Goal: Task Accomplishment & Management: Use online tool/utility

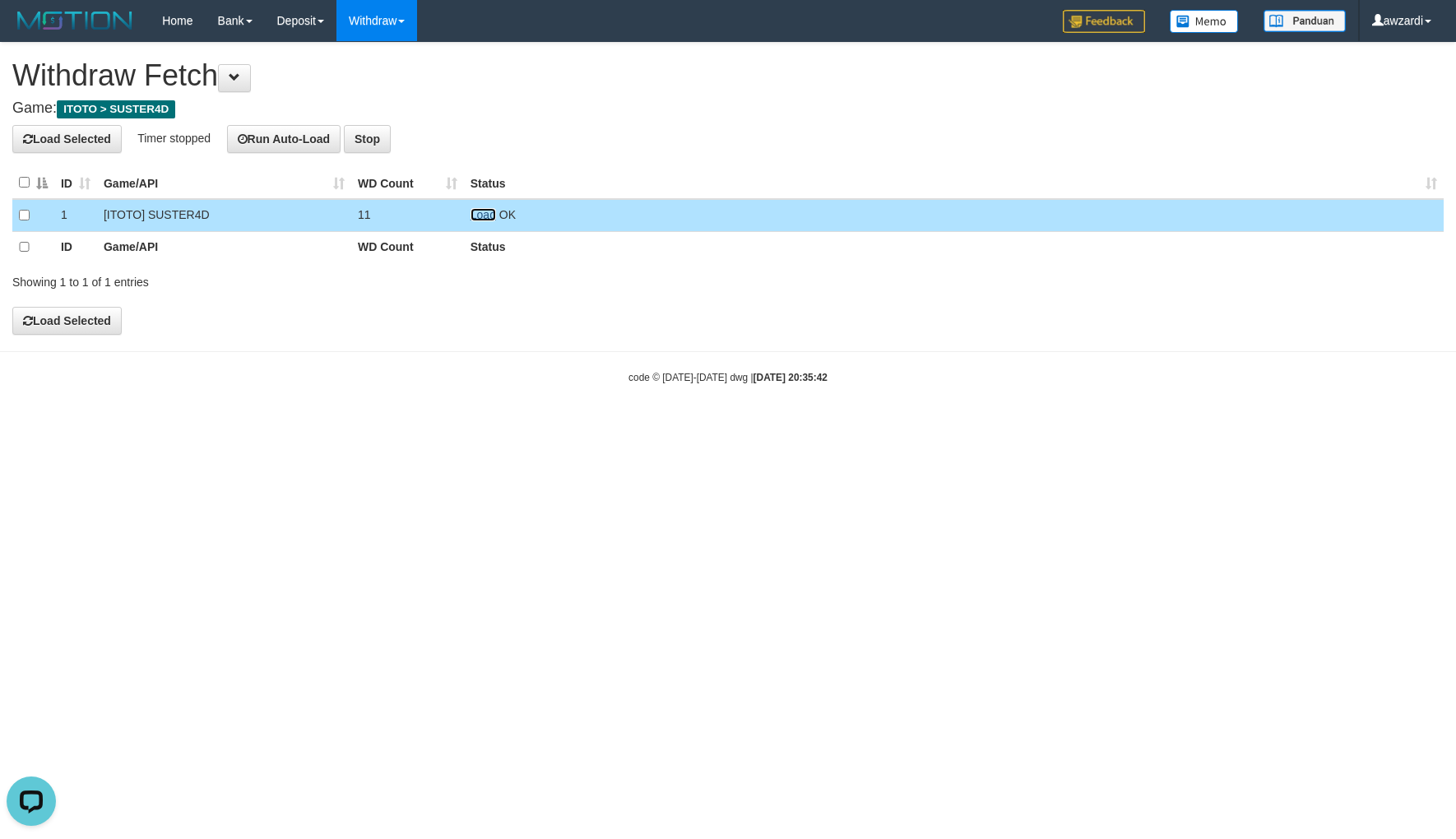
click at [482, 216] on link "Load" at bounding box center [483, 215] width 25 height 13
drag, startPoint x: 467, startPoint y: 209, endPoint x: 473, endPoint y: 215, distance: 8.5
click at [471, 210] on td "Load OK" at bounding box center [953, 215] width 980 height 32
click at [480, 221] on td "Load OK" at bounding box center [953, 215] width 980 height 32
click at [478, 216] on link "Load" at bounding box center [483, 215] width 25 height 13
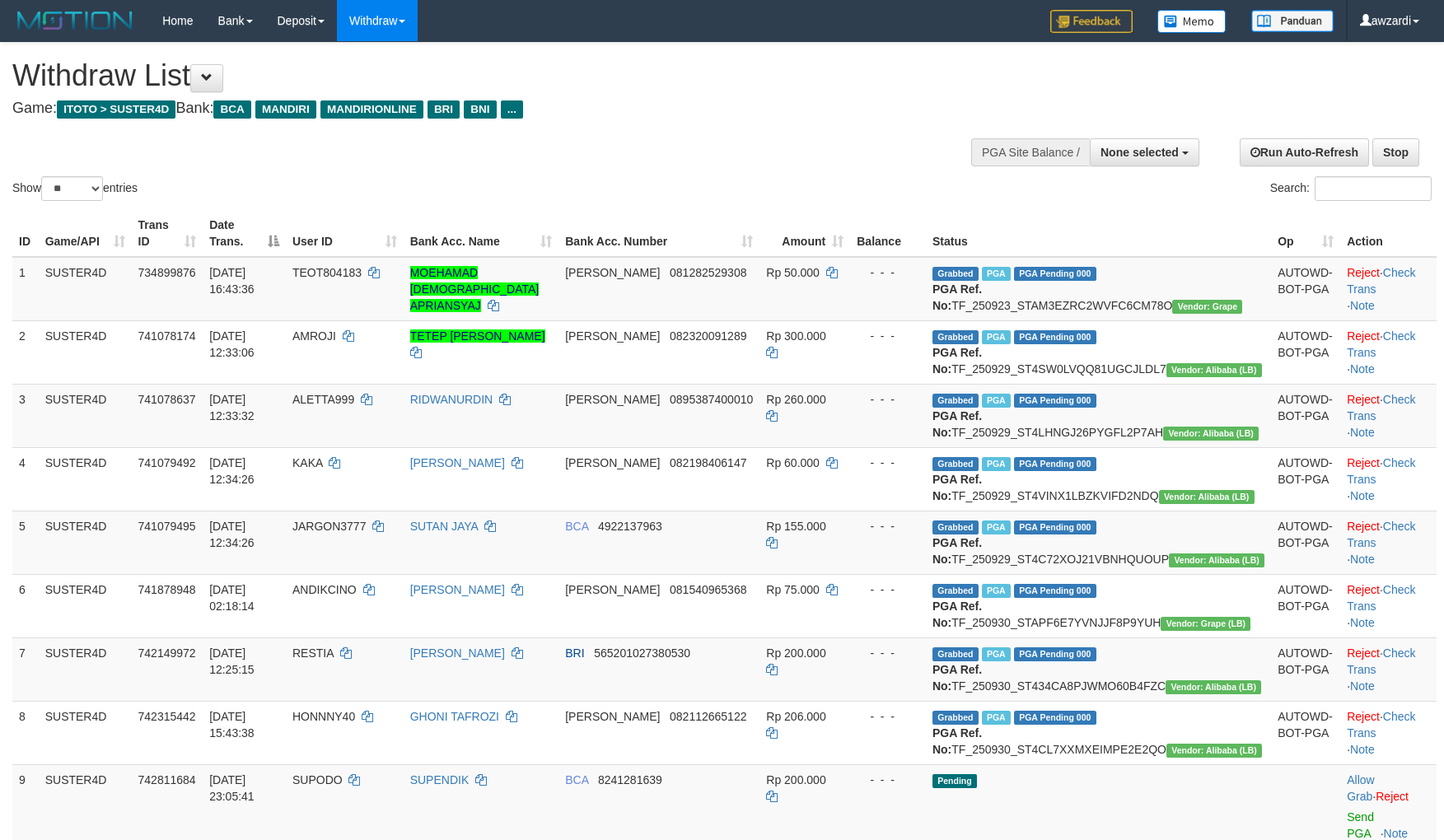
select select
select select "**"
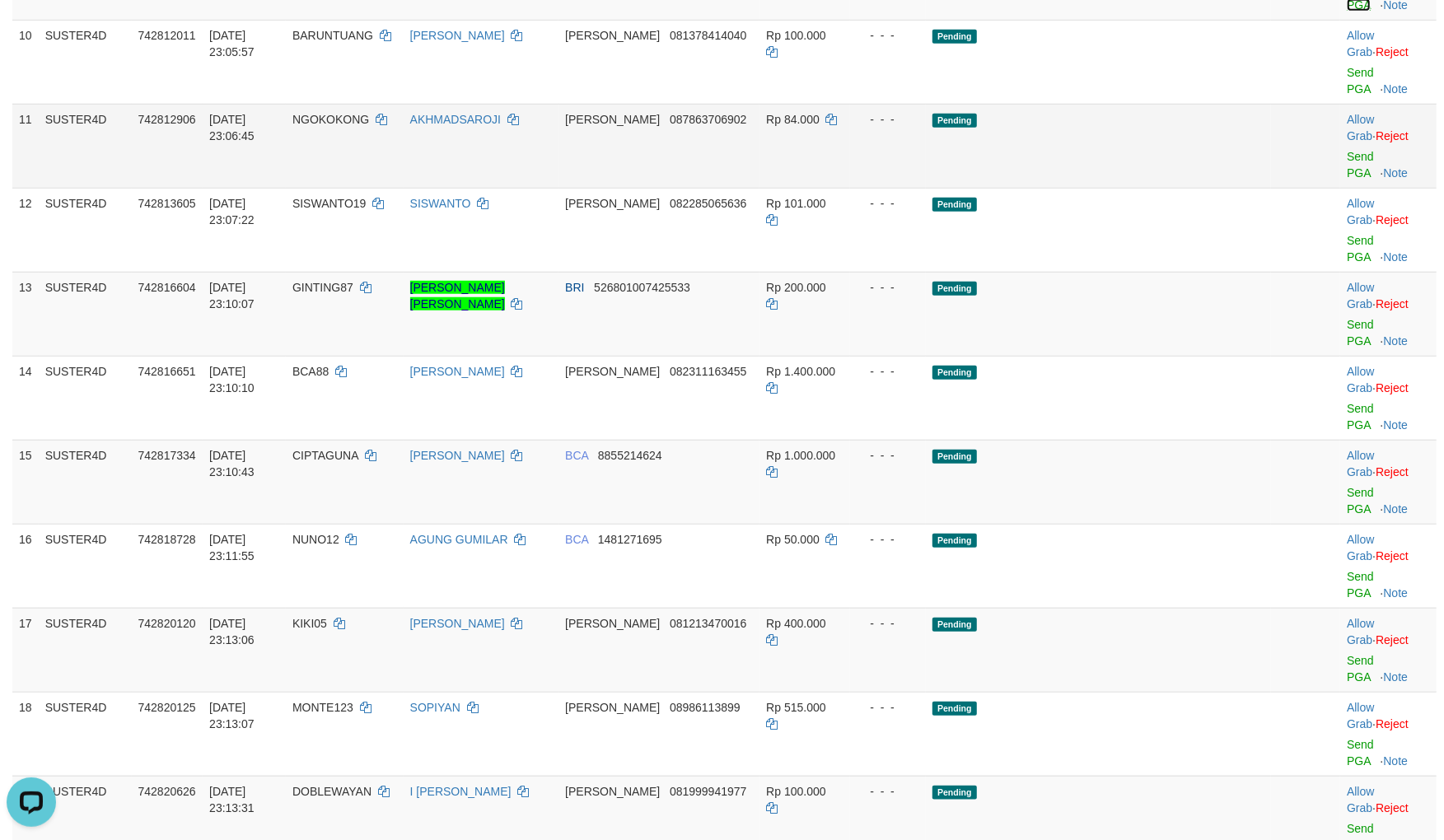
drag, startPoint x: 1348, startPoint y: 104, endPoint x: 780, endPoint y: 218, distance: 579.3
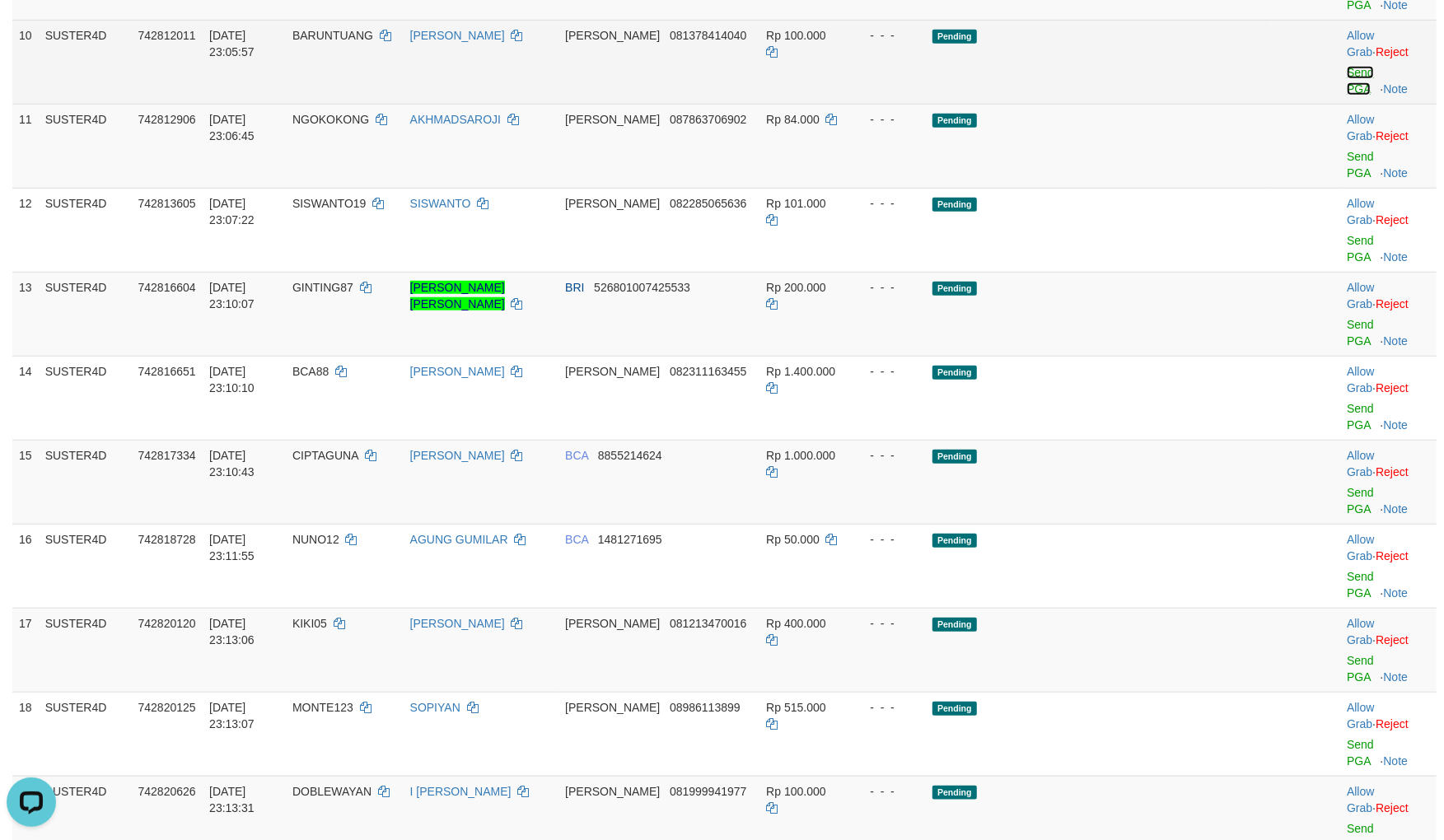
click at [1346, 96] on link "Send PGA" at bounding box center [1359, 81] width 27 height 30
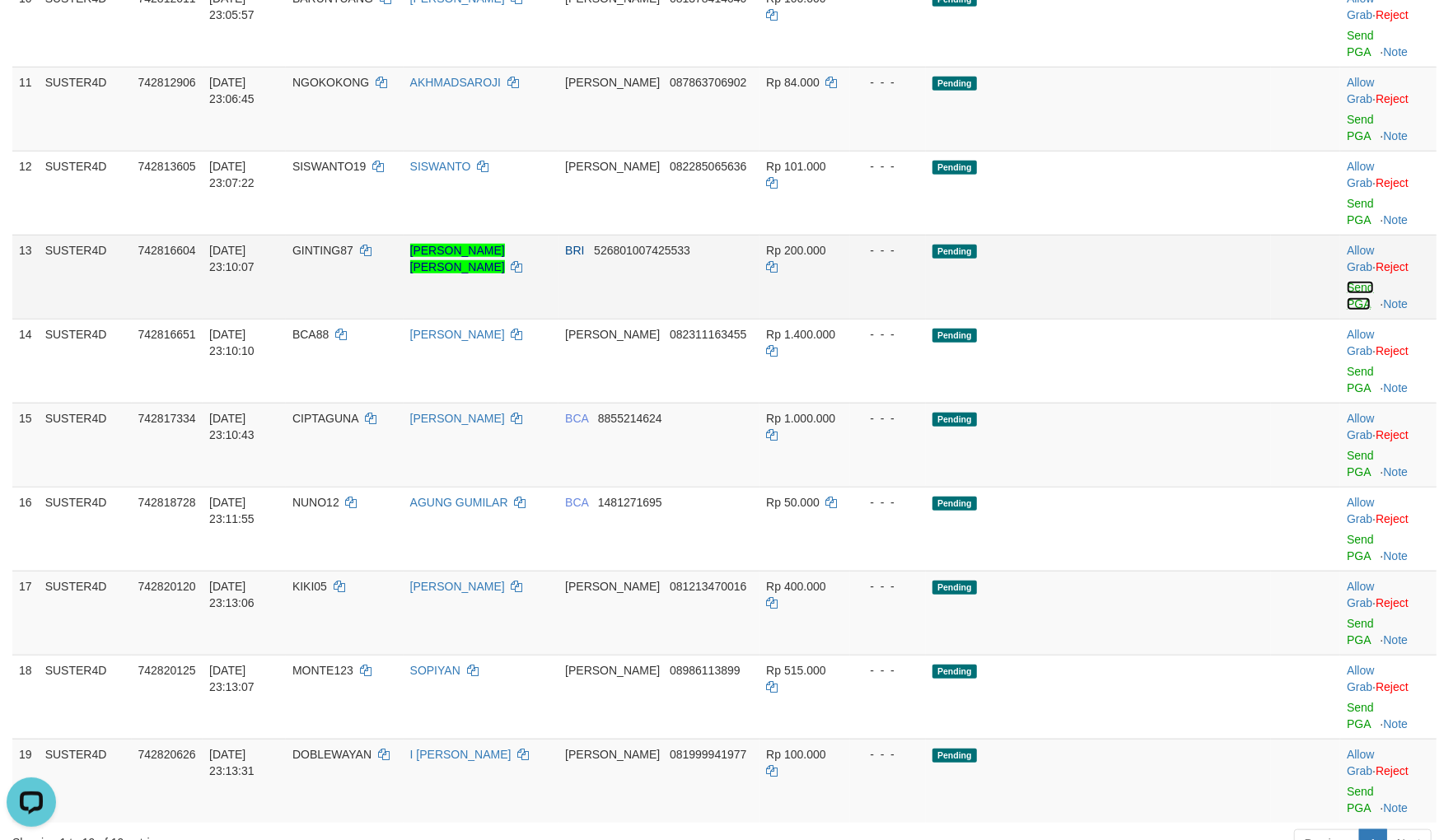
click at [1346, 282] on link "Send PGA" at bounding box center [1359, 296] width 27 height 30
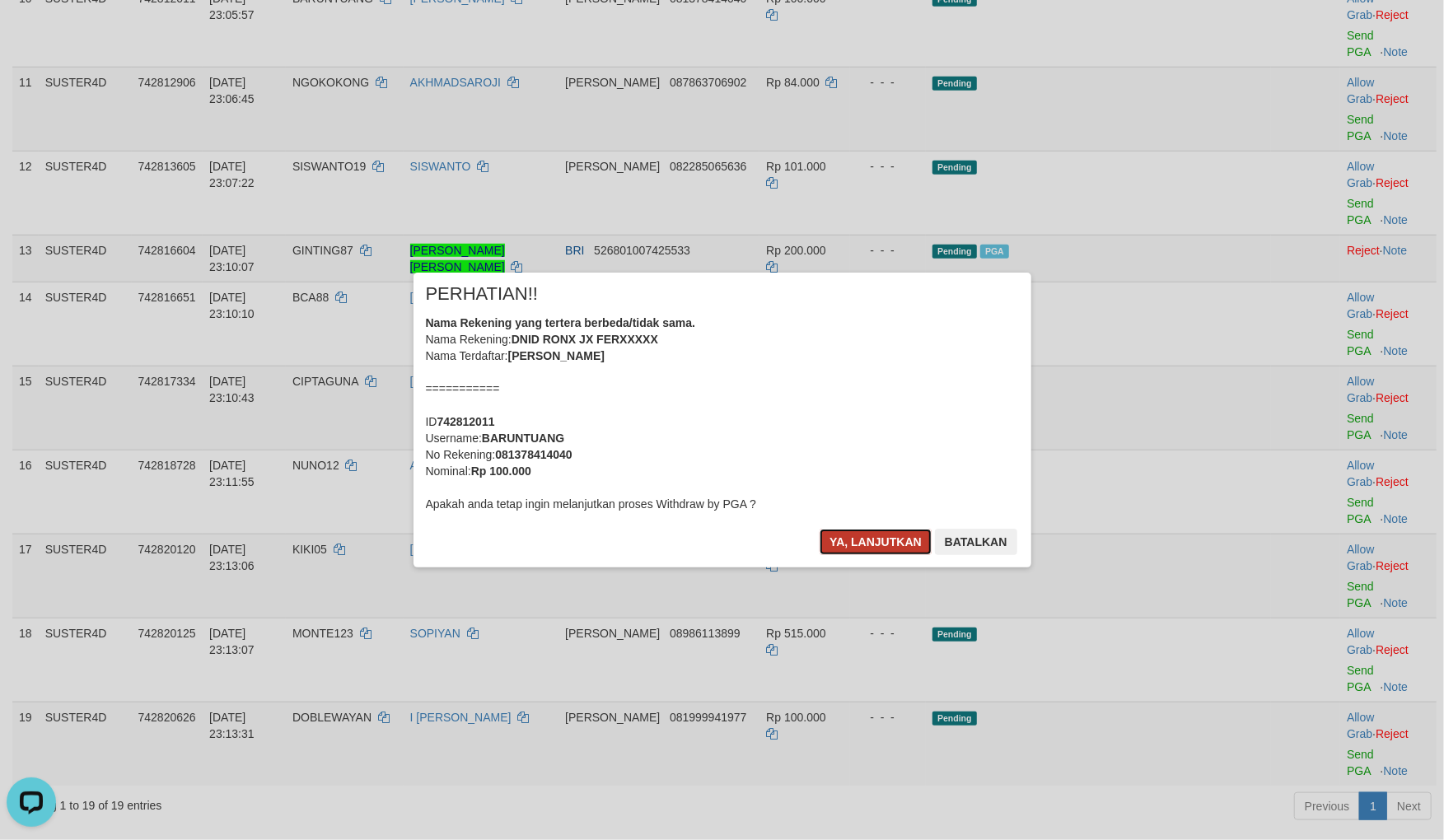
click at [904, 544] on button "Ya, lanjutkan" at bounding box center [875, 542] width 112 height 26
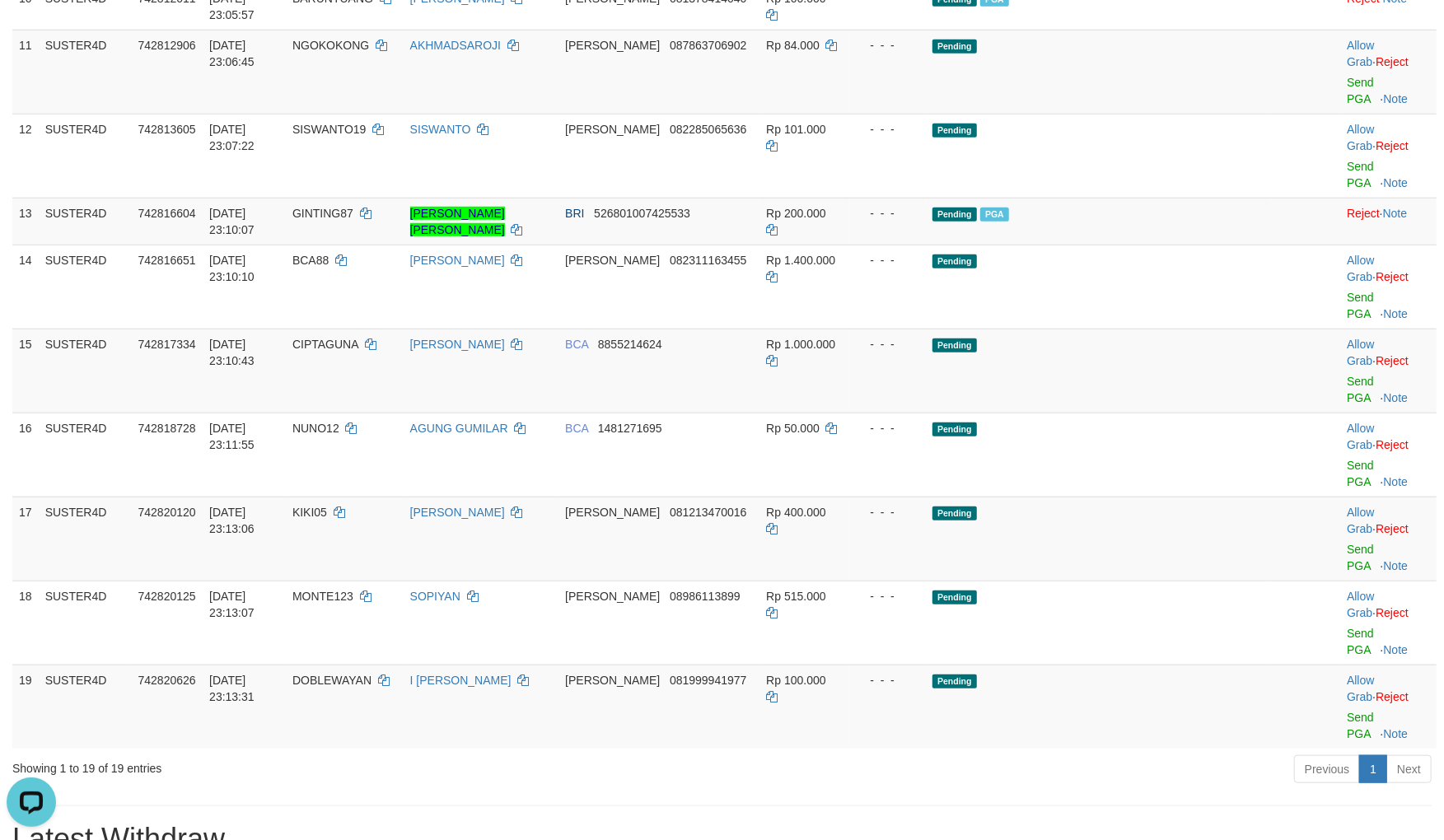
click at [844, 651] on div "**********" at bounding box center [722, 688] width 1444 height 2947
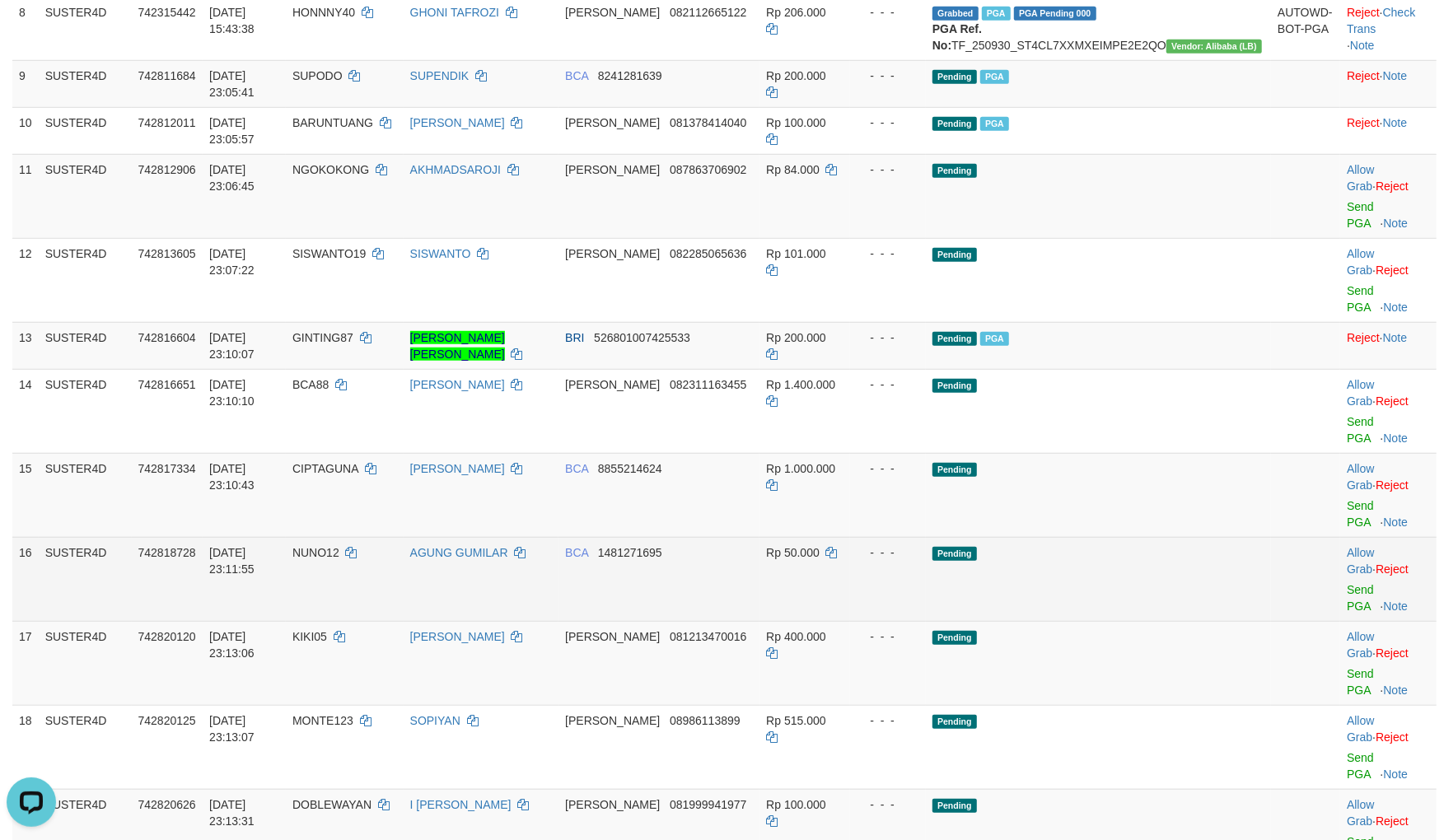
scroll to position [737, 0]
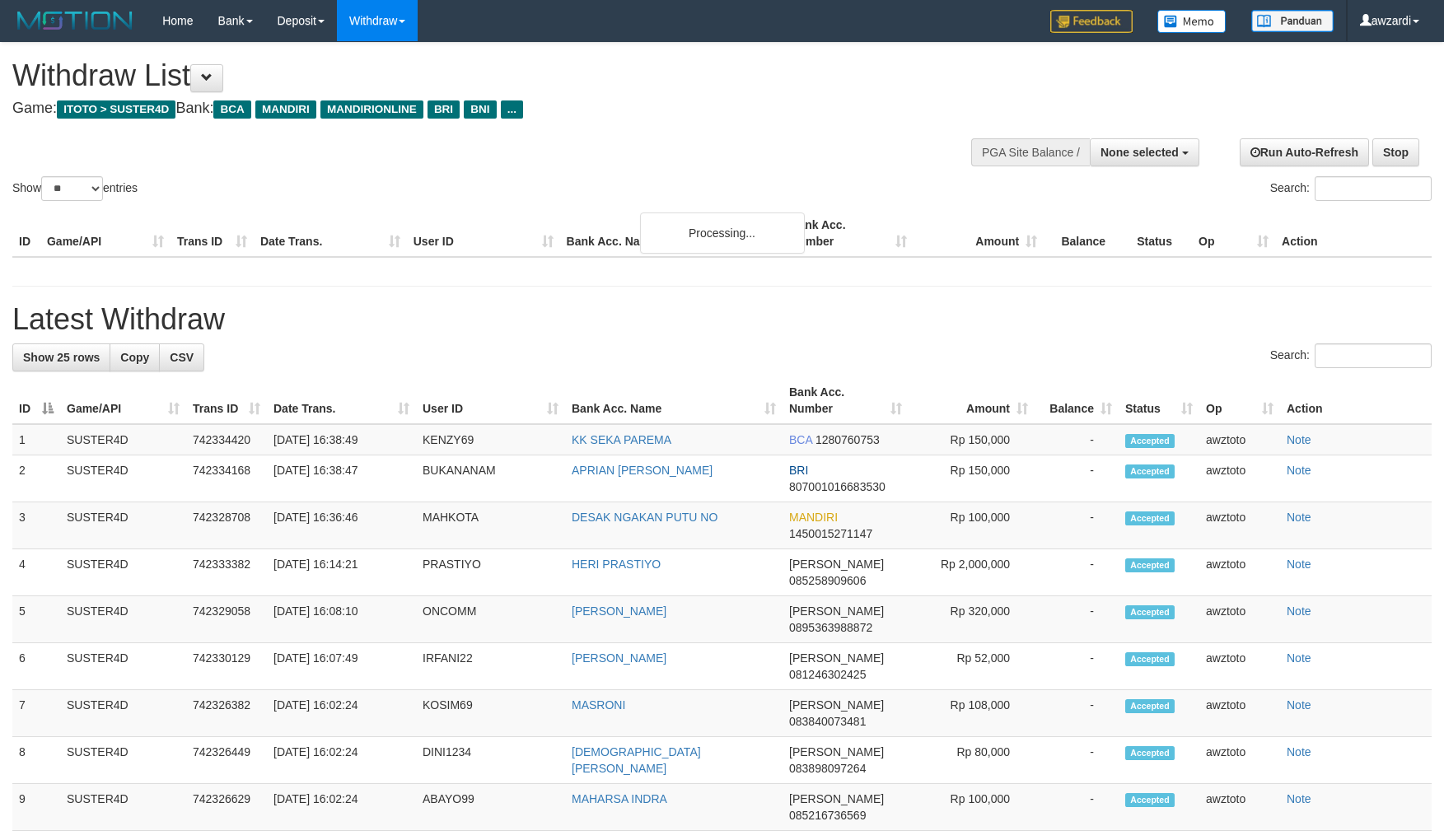
select select
select select "**"
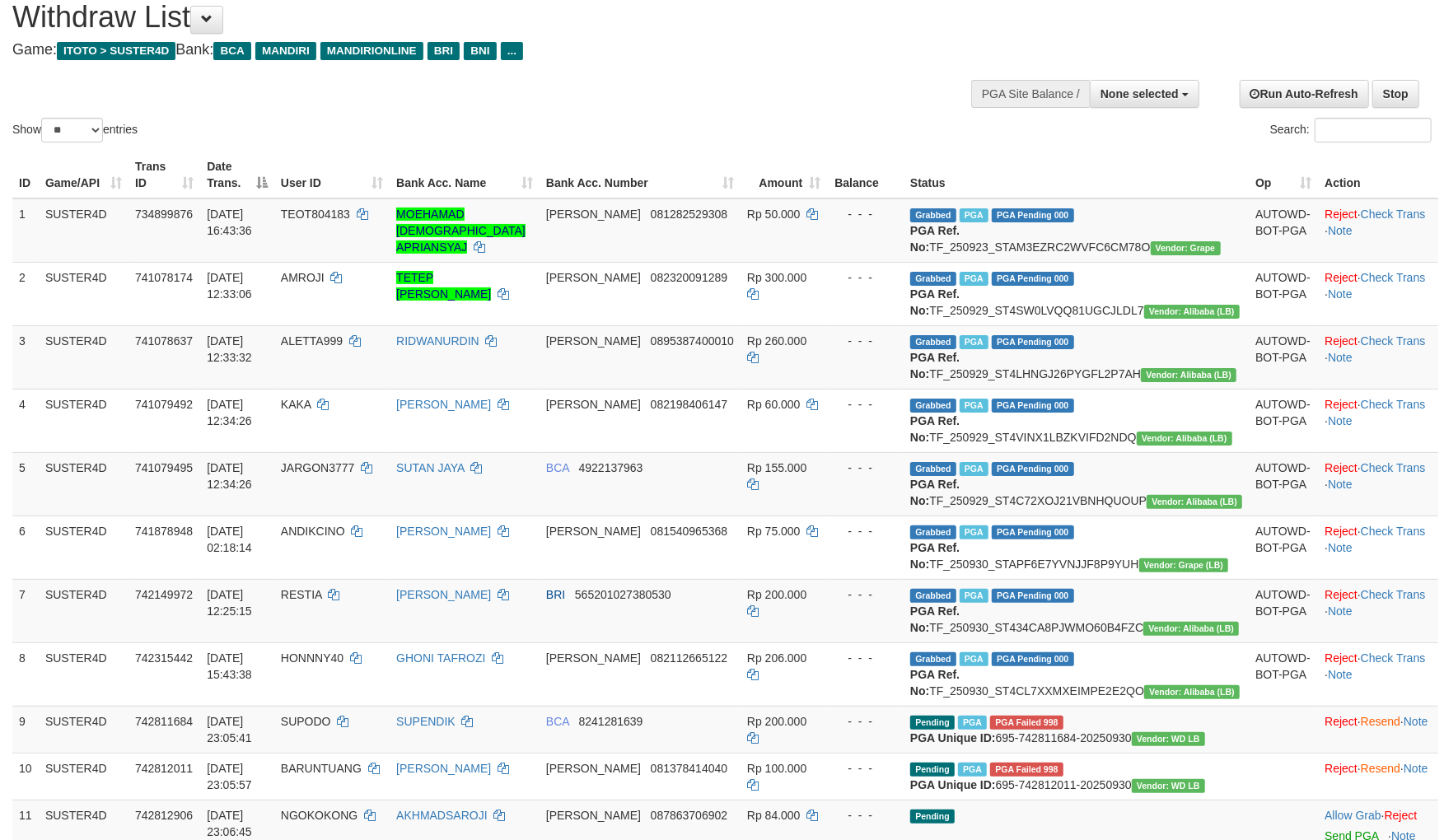
scroll to position [91, 0]
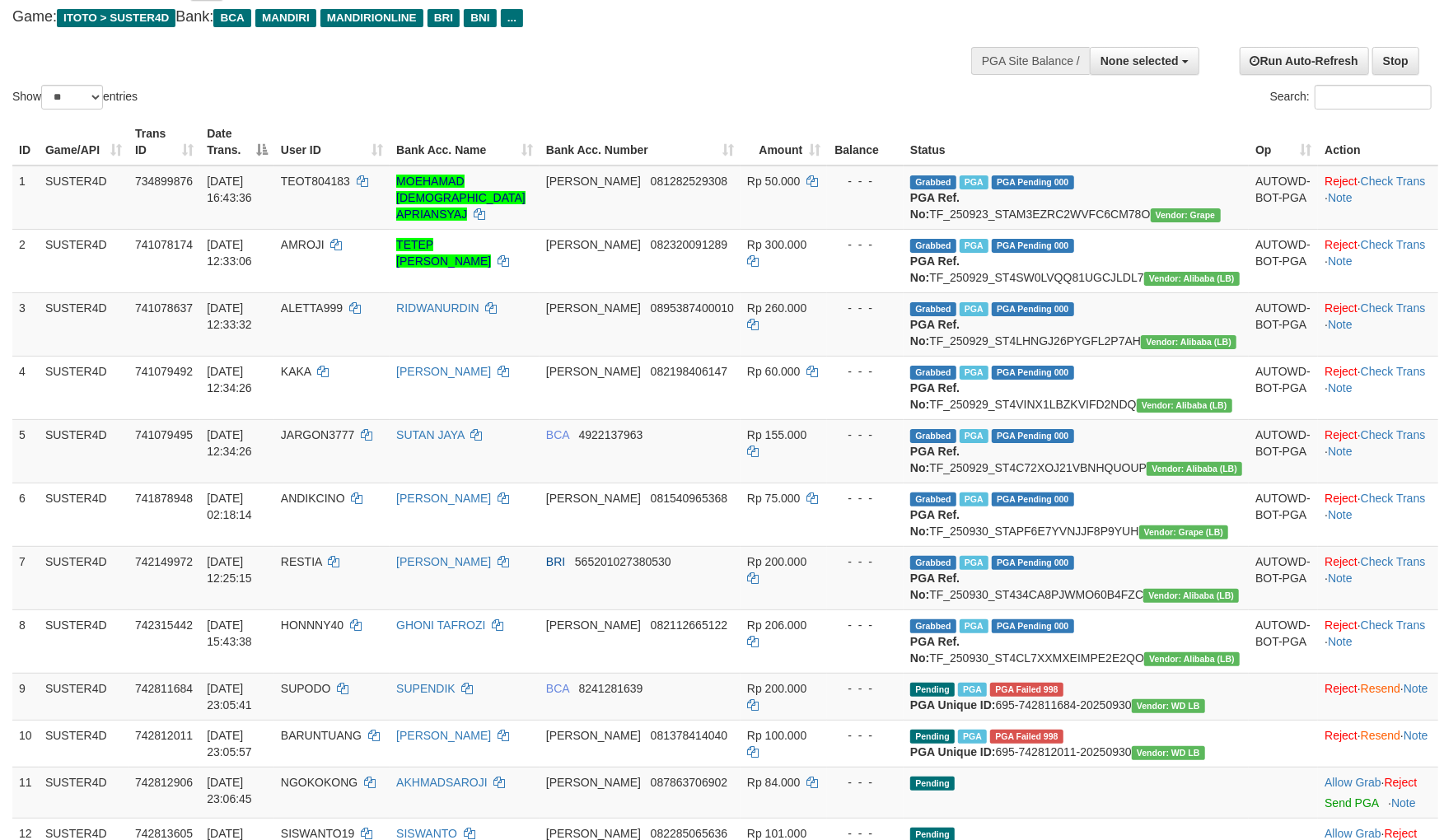
click at [1121, 76] on div at bounding box center [1095, 59] width 199 height 50
click at [1141, 66] on span "None selected" at bounding box center [1139, 61] width 78 height 13
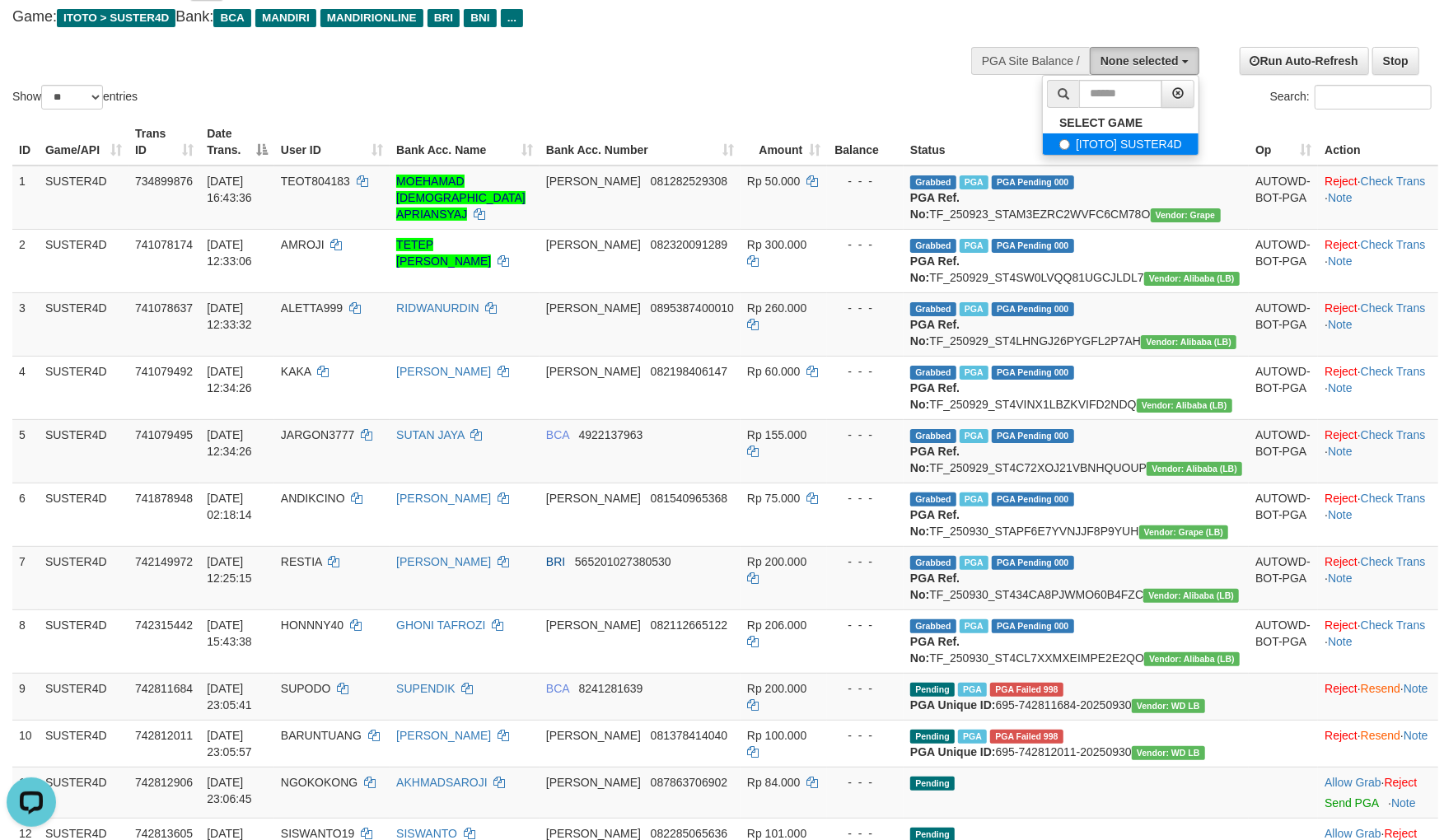
scroll to position [0, 0]
click at [1121, 149] on ul "SELECT GAME [ITOTO] SUSTER4D" at bounding box center [1120, 116] width 157 height 81
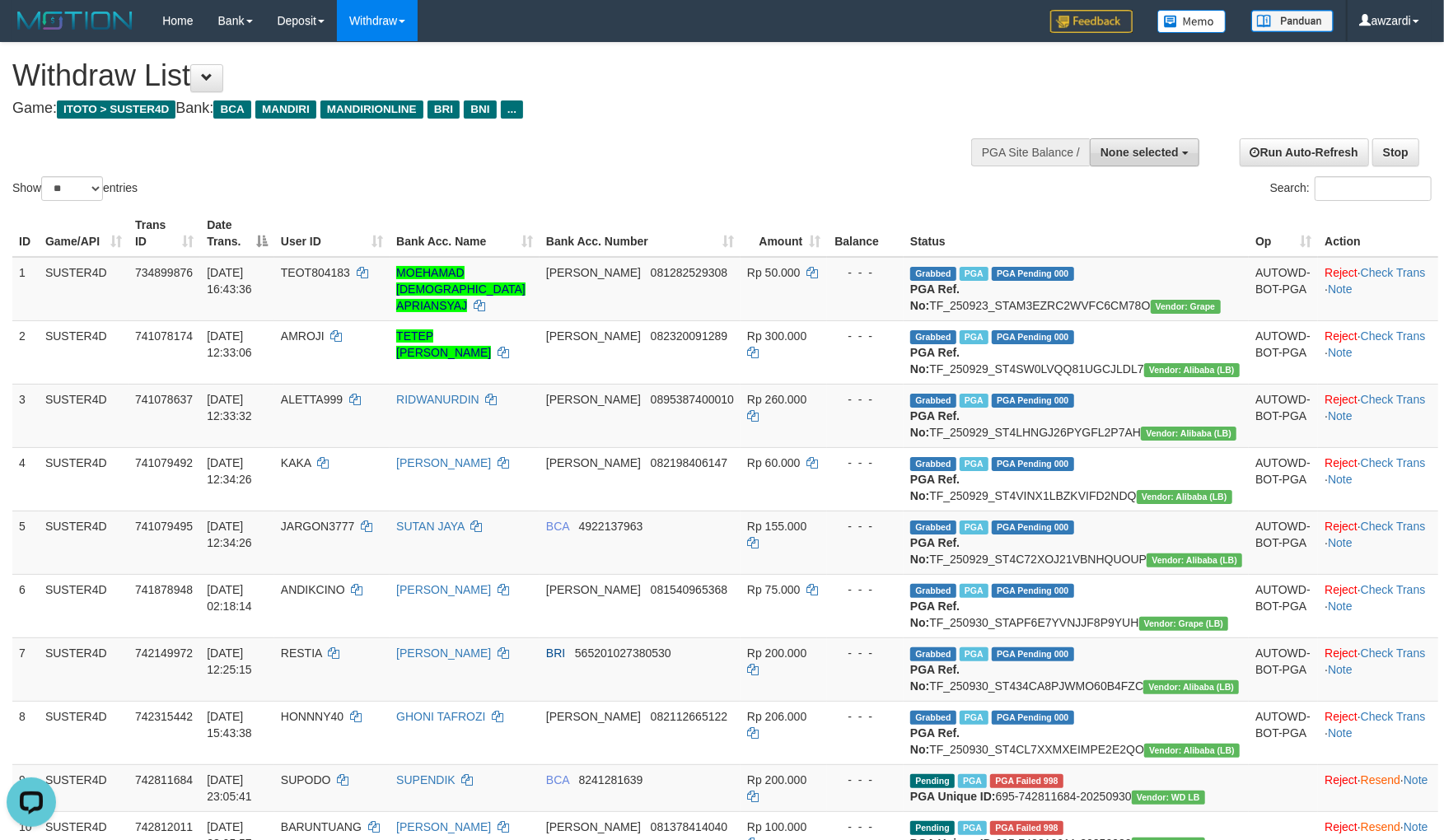
click at [1138, 156] on span "None selected" at bounding box center [1139, 152] width 78 height 13
click at [1131, 229] on label "[ITOTO] SUSTER4D" at bounding box center [1119, 235] width 155 height 22
select select "***"
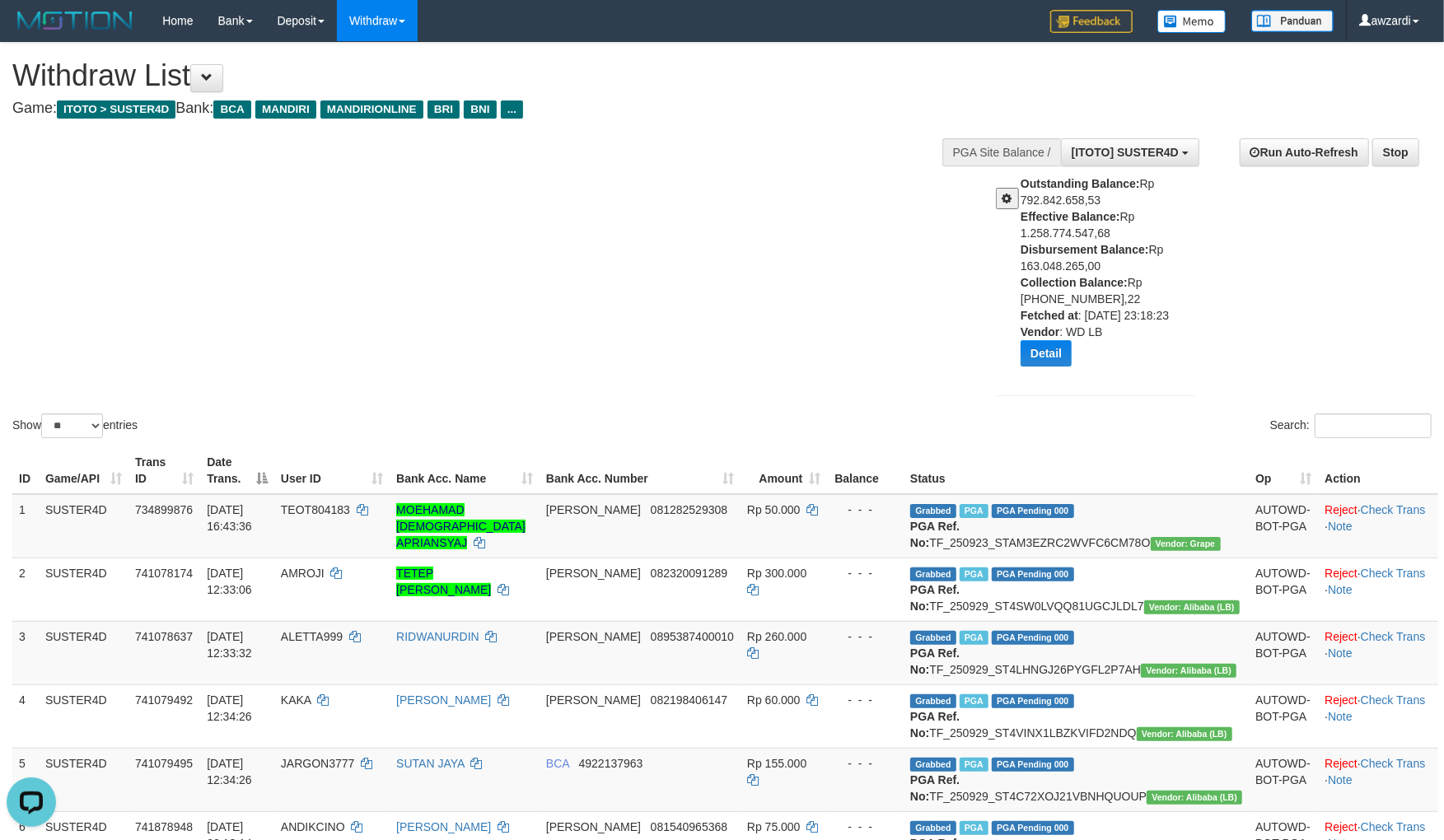
click at [1003, 193] on span at bounding box center [1007, 198] width 10 height 11
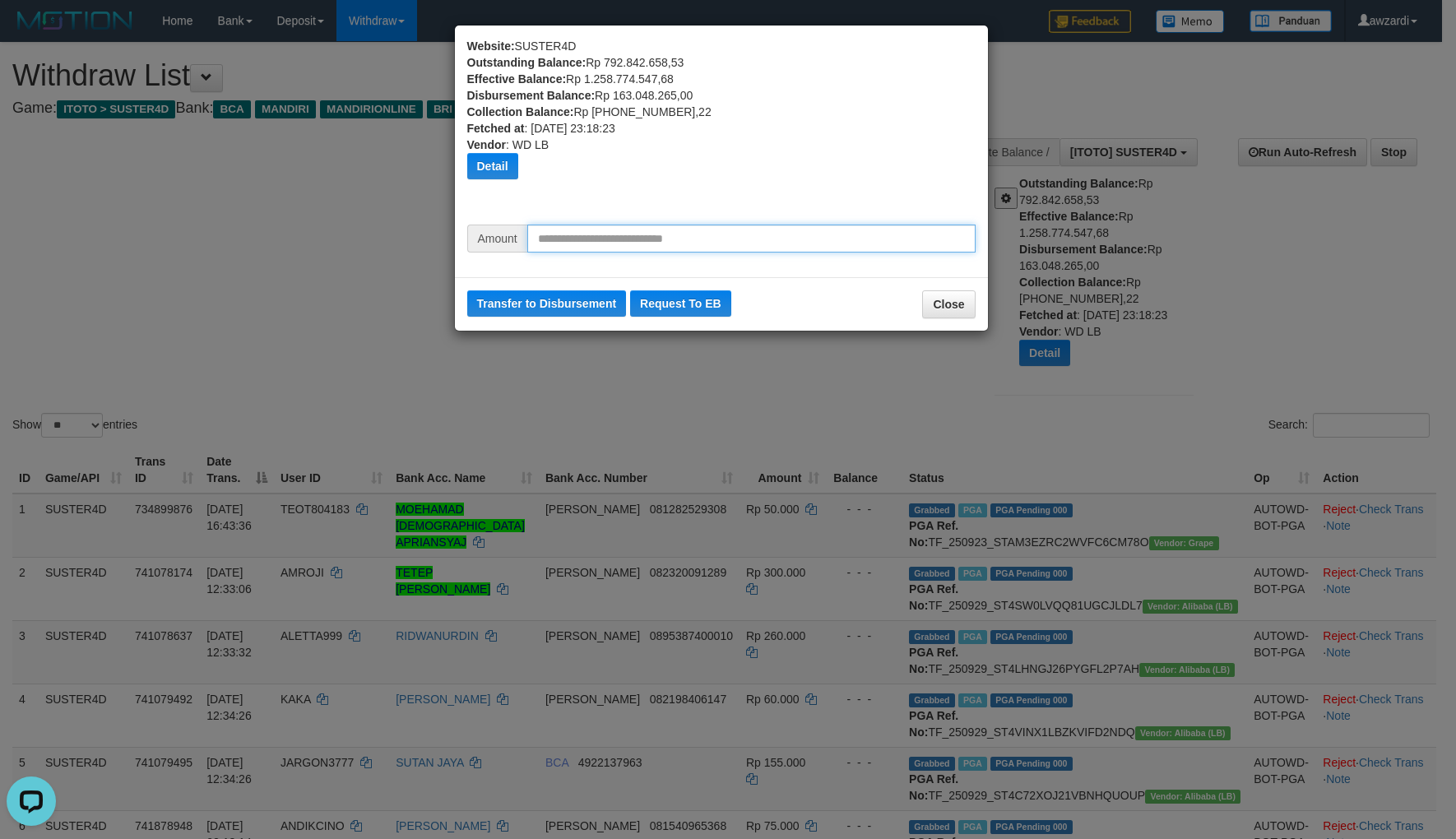
click at [701, 235] on input "text" at bounding box center [751, 239] width 448 height 28
type input "*********"
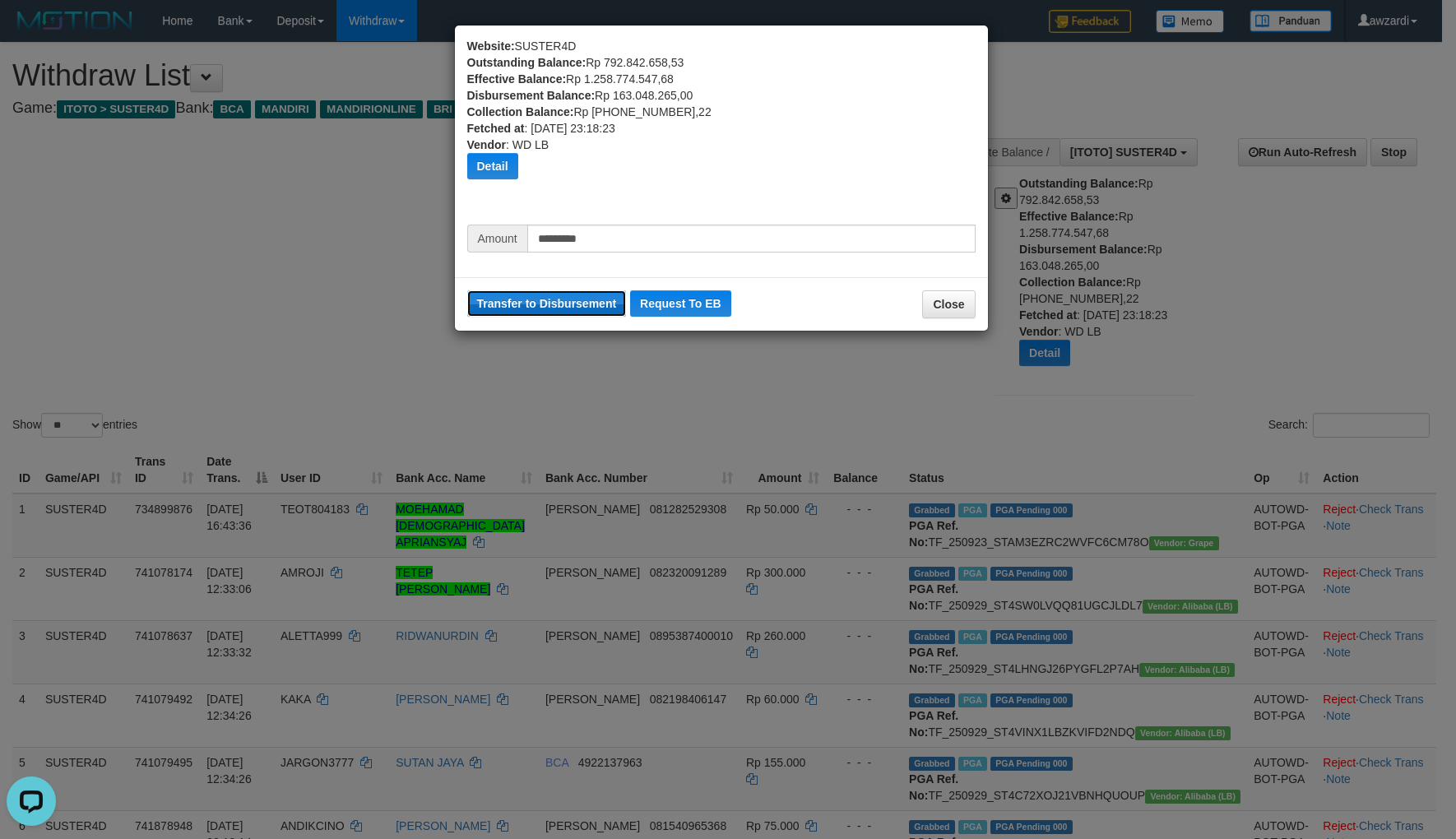
click at [532, 305] on button "Transfer to Disbursement" at bounding box center [547, 303] width 160 height 26
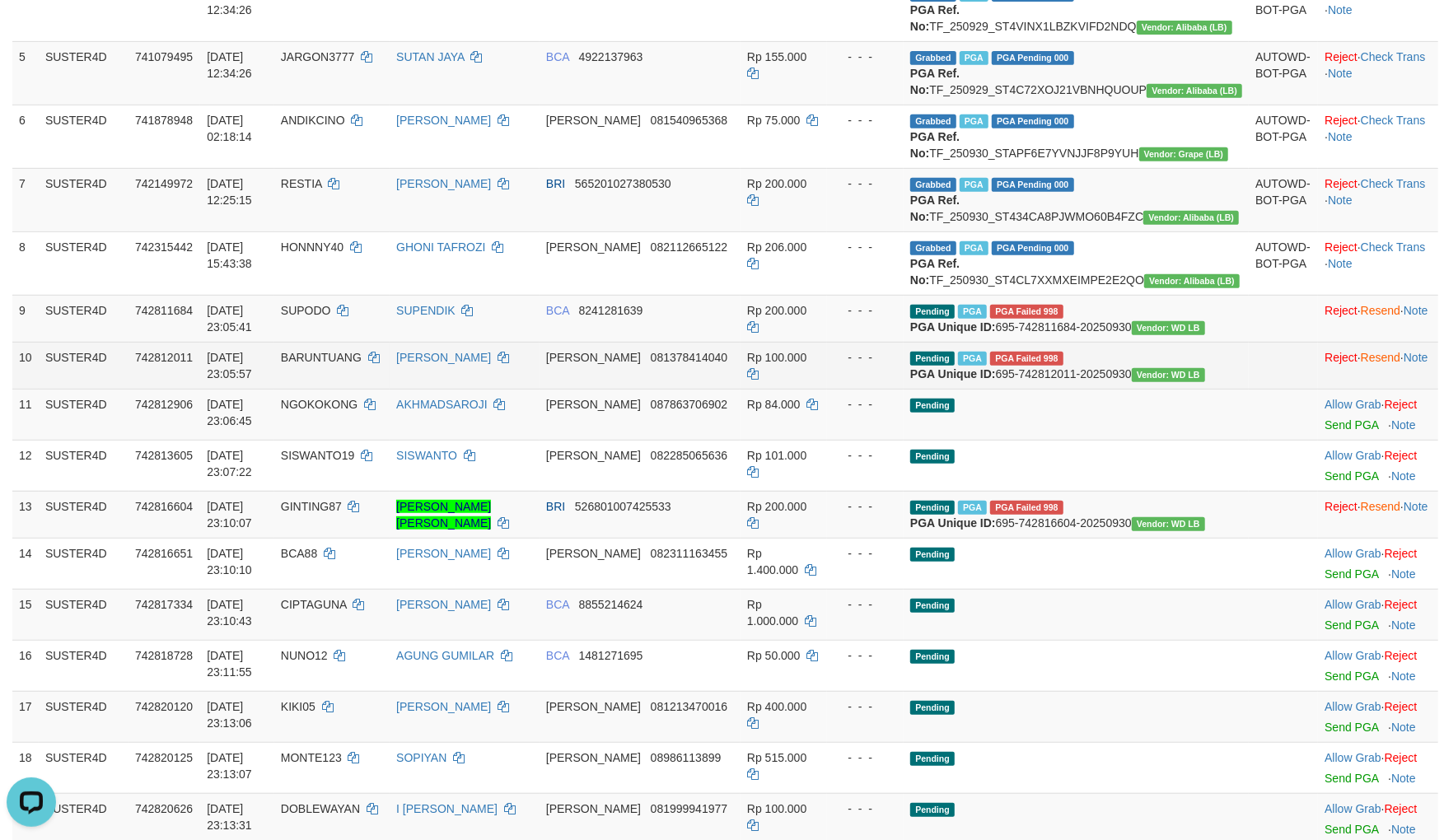
scroll to position [548, 0]
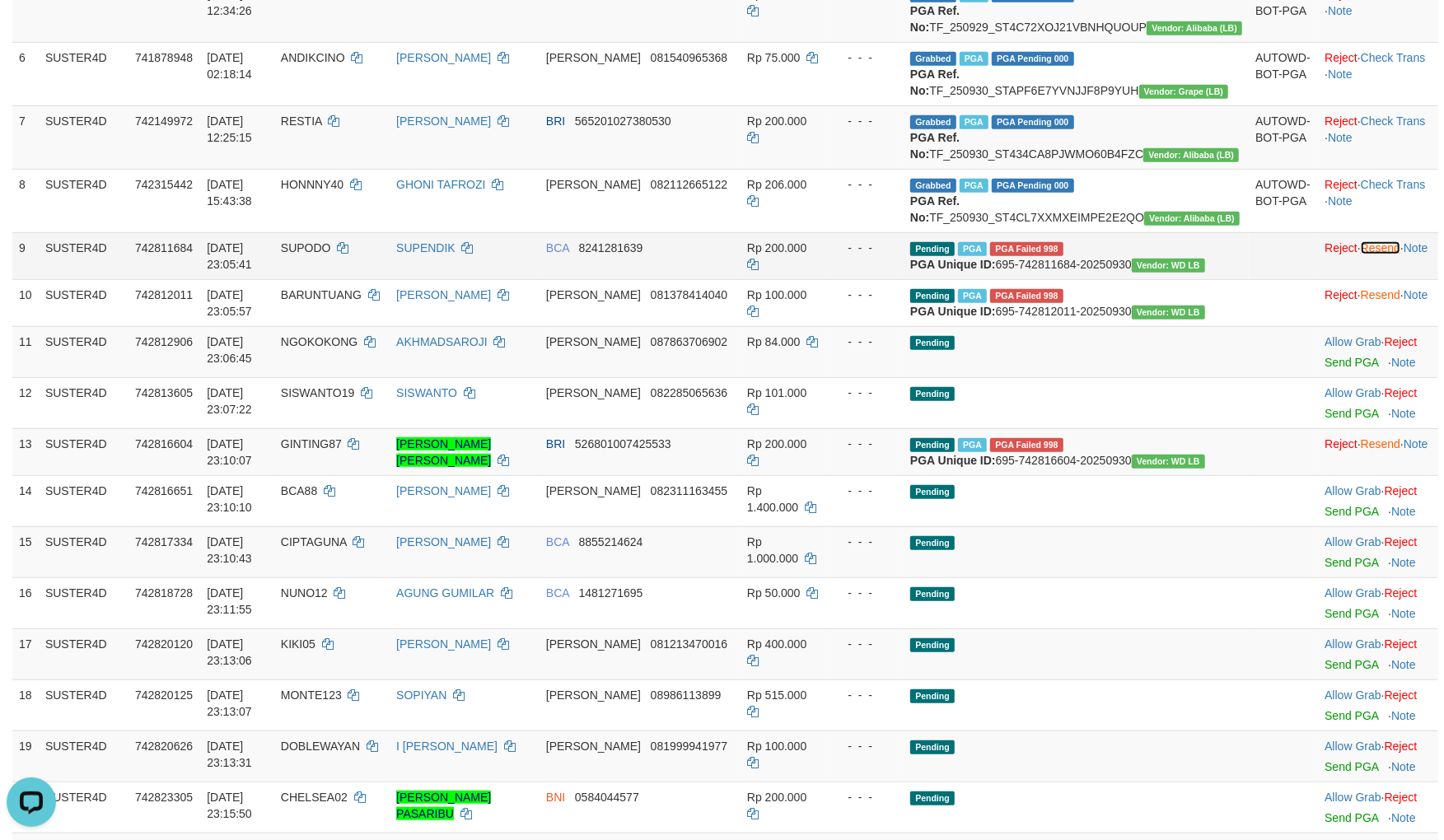
click at [1360, 255] on link "Resend" at bounding box center [1380, 248] width 40 height 13
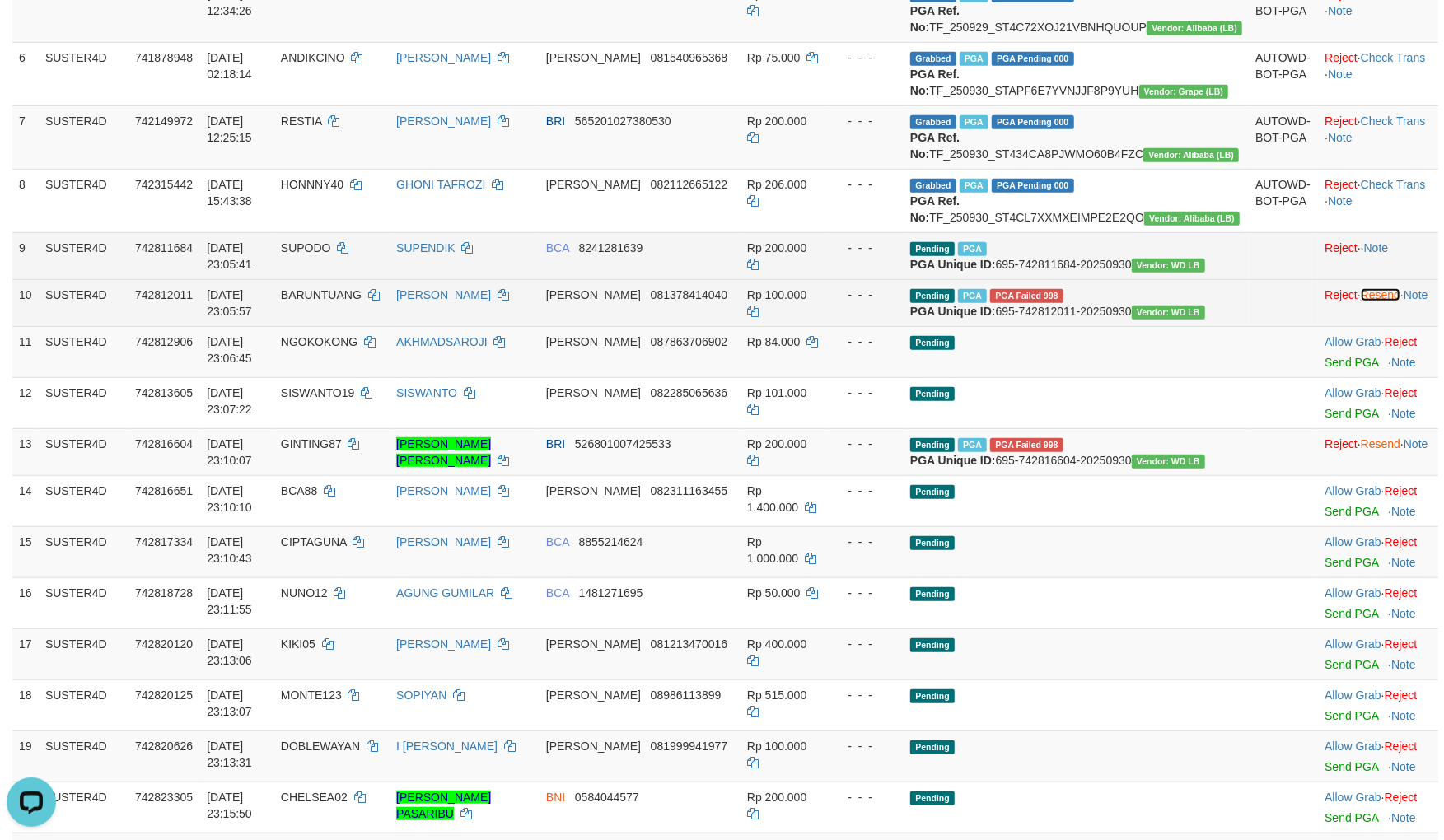
click at [1360, 301] on link "Resend" at bounding box center [1380, 294] width 40 height 13
click at [1360, 451] on link "Resend" at bounding box center [1380, 444] width 40 height 13
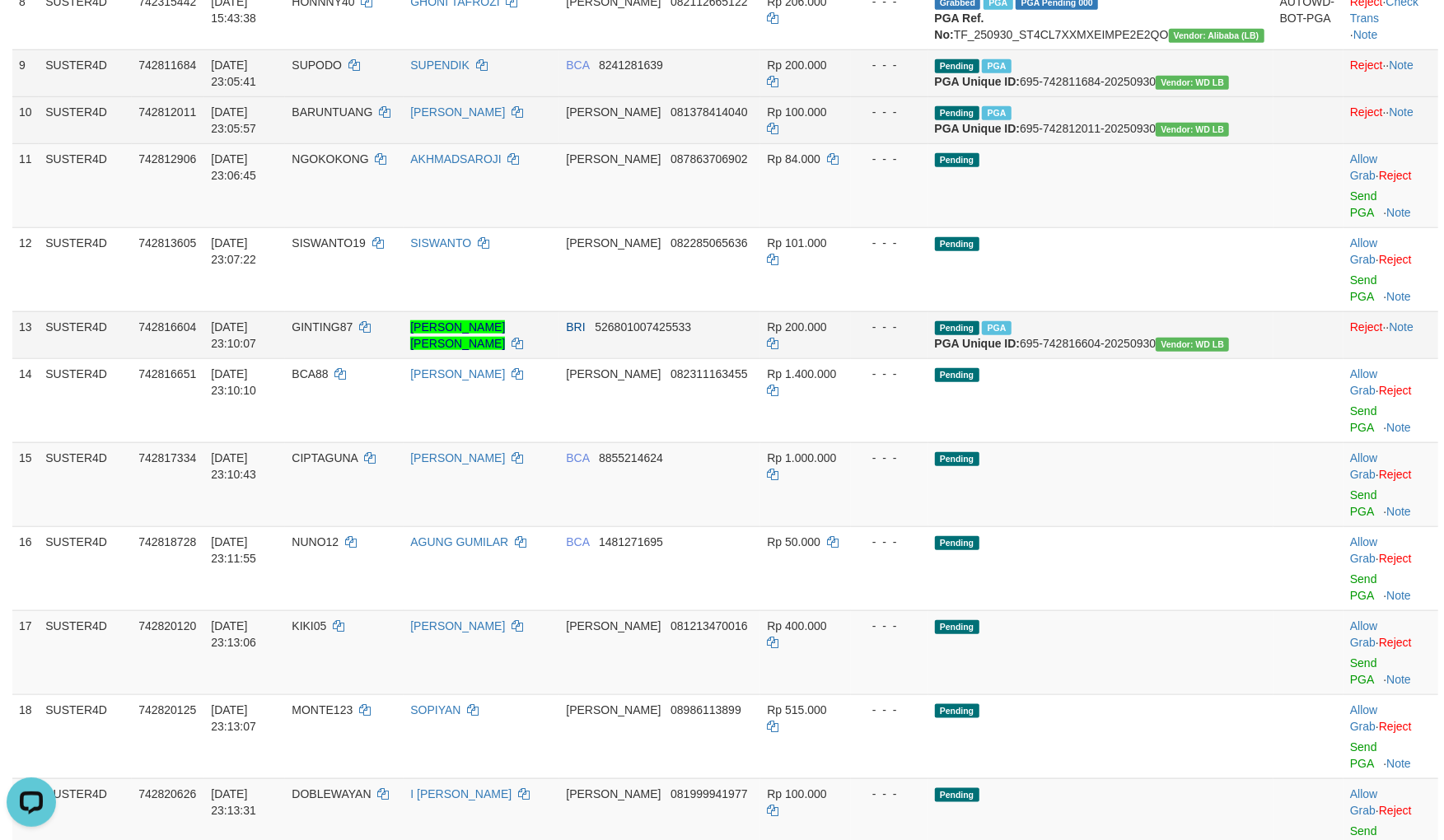
scroll to position [904, 0]
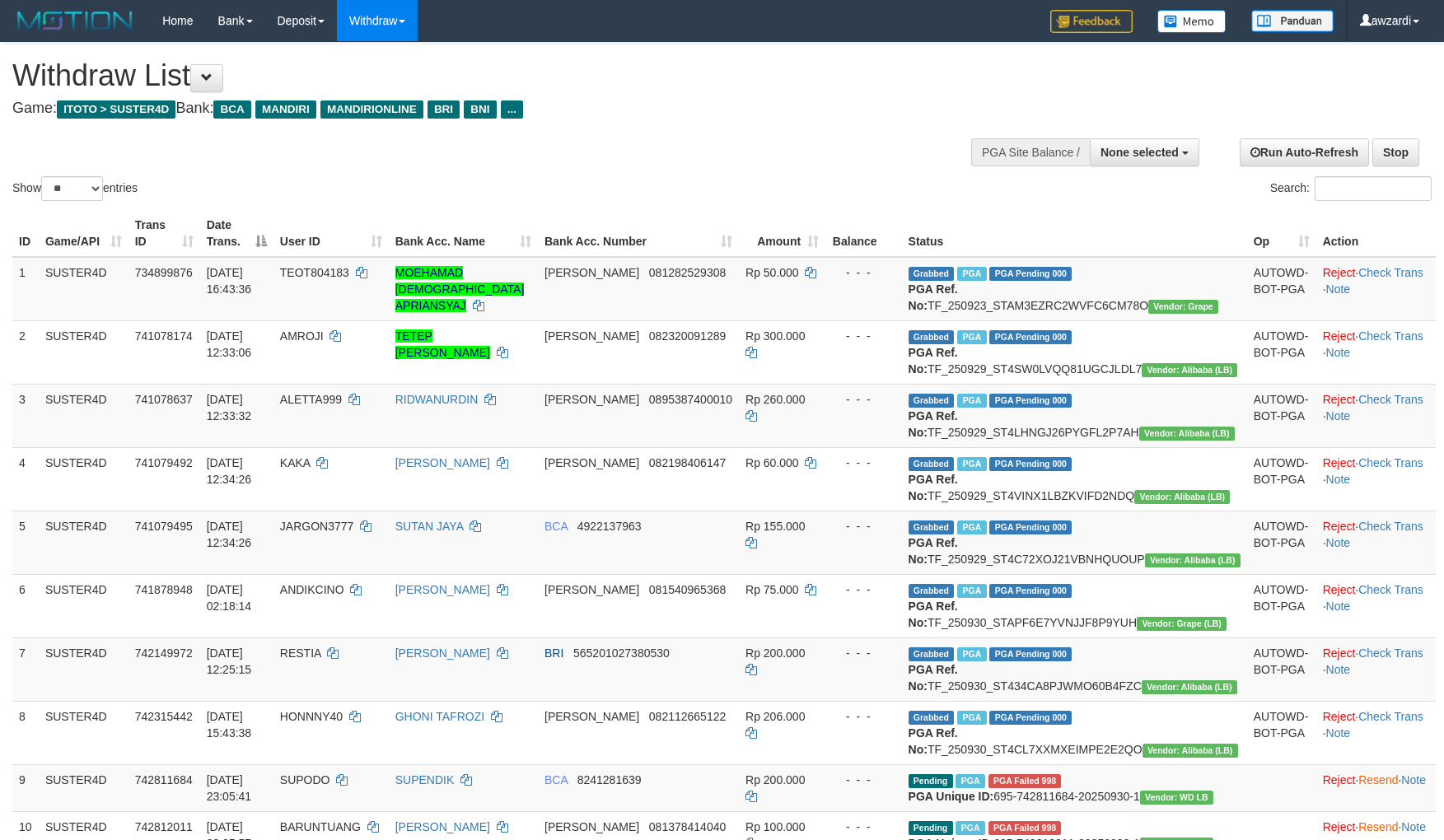
select select
select select "**"
